Goal: Task Accomplishment & Management: Use online tool/utility

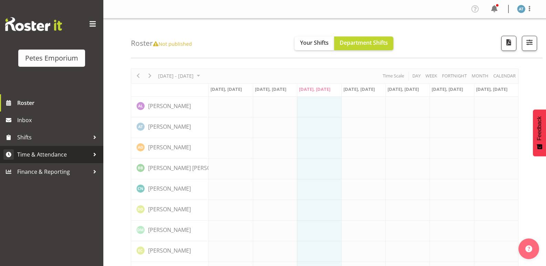
click at [77, 157] on span "Time & Attendance" at bounding box center [53, 155] width 72 height 10
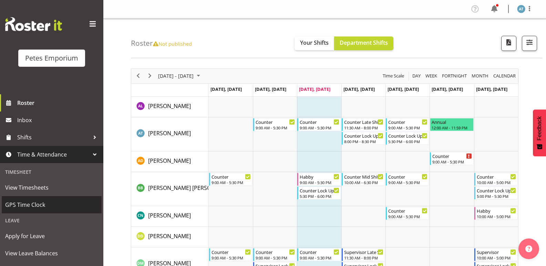
click at [63, 208] on span "GPS Time Clock" at bounding box center [51, 205] width 93 height 10
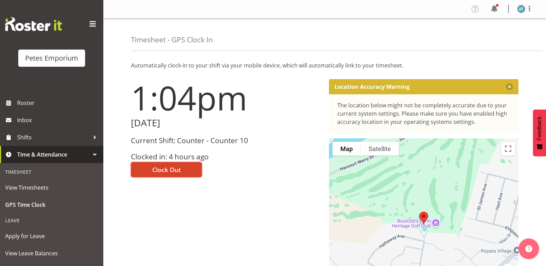
click at [175, 162] on button "Clock Out" at bounding box center [166, 169] width 71 height 15
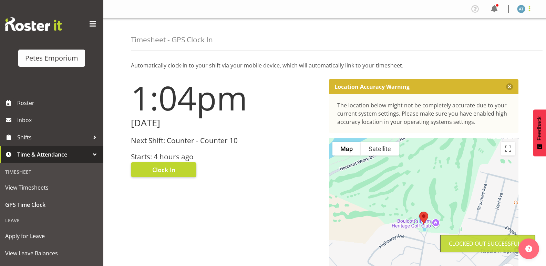
click at [531, 10] on span at bounding box center [530, 8] width 8 height 8
click at [501, 42] on link "Log Out" at bounding box center [501, 36] width 66 height 12
